Goal: Task Accomplishment & Management: Manage account settings

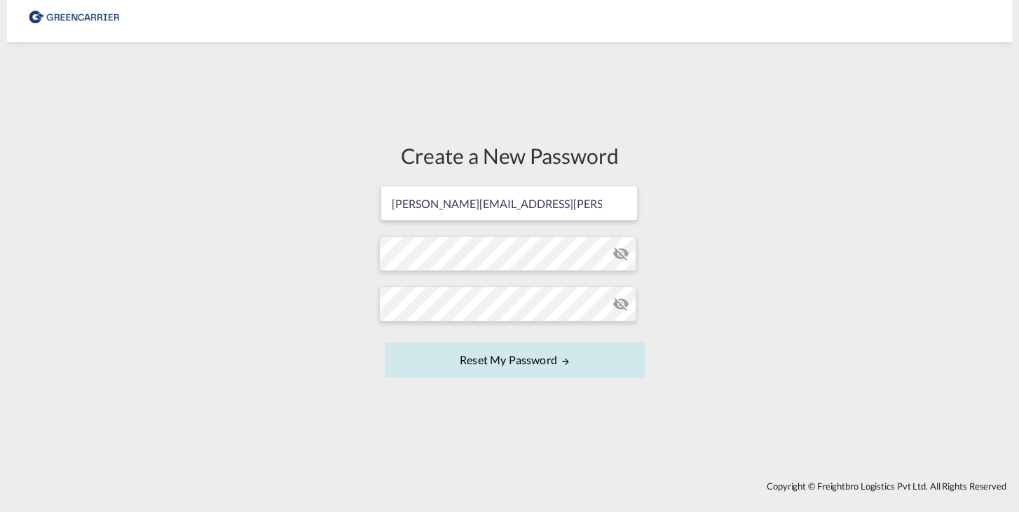
click at [504, 364] on button "Reset my password" at bounding box center [515, 360] width 261 height 35
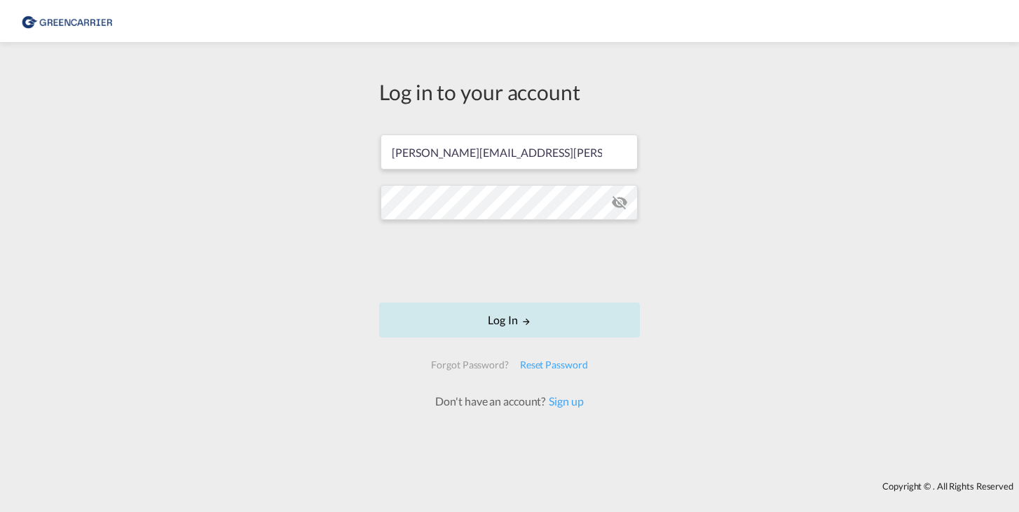
click at [504, 326] on button "Log In" at bounding box center [509, 320] width 261 height 35
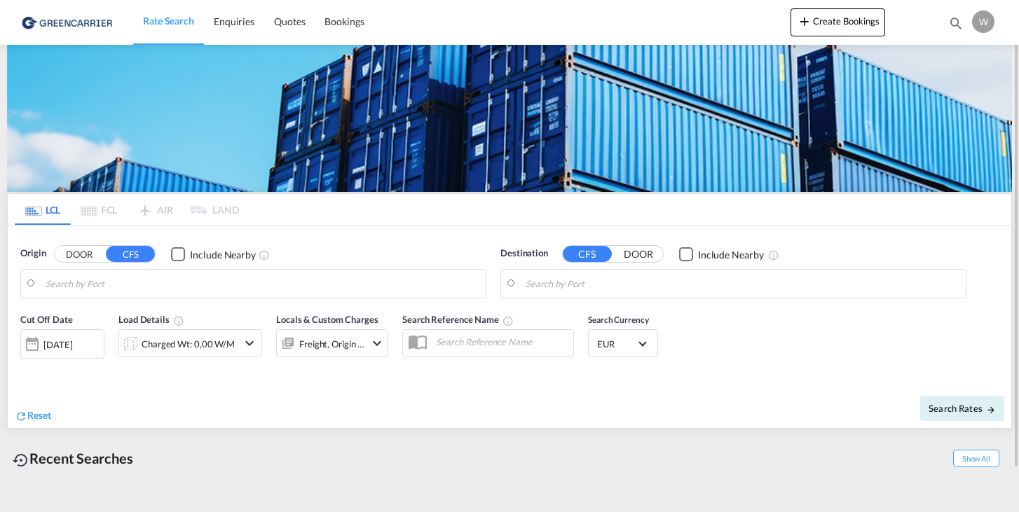
click at [982, 24] on div "W" at bounding box center [983, 22] width 22 height 22
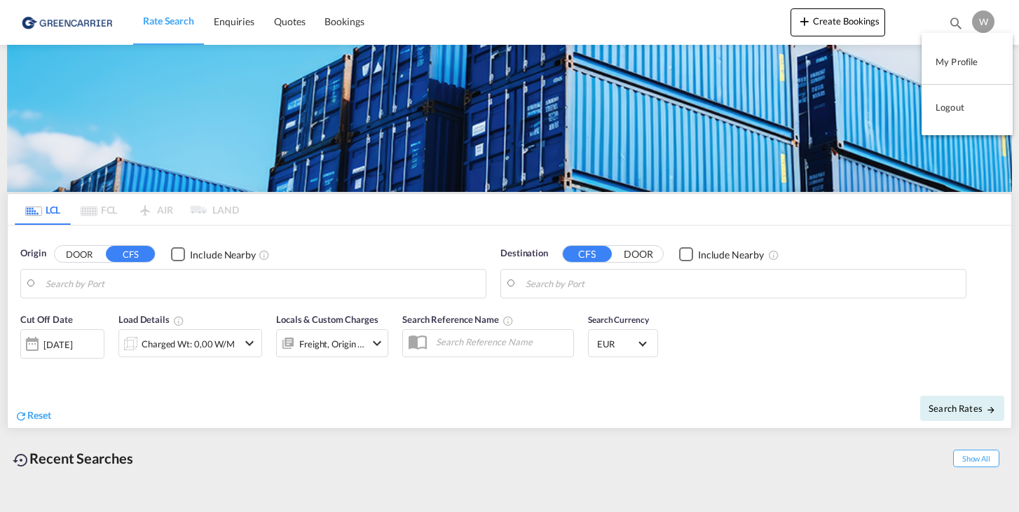
click at [957, 108] on button "Logout" at bounding box center [966, 107] width 91 height 28
